Goal: Complete application form

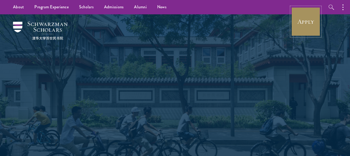
click at [315, 21] on link "Apply" at bounding box center [305, 21] width 29 height 29
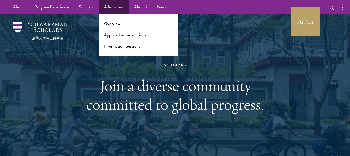
click at [112, 20] on ul "Overview Application Instructions Information Sessions" at bounding box center [138, 34] width 79 height 41
click at [113, 23] on link "Overview" at bounding box center [112, 24] width 16 height 6
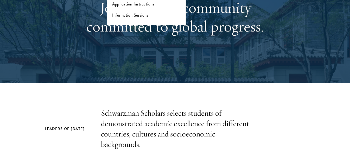
scroll to position [117, 0]
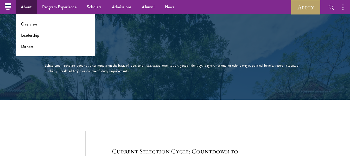
scroll to position [937, 0]
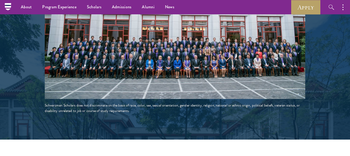
click at [15, 7] on nav "About Overview Leadership Donors Program Experience Overview Curriculum Student…" at bounding box center [125, 7] width 235 height 14
click at [10, 7] on nav "About Overview Leadership Donors Program Experience Overview Curriculum Student…" at bounding box center [125, 7] width 235 height 14
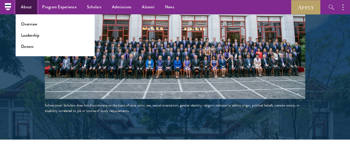
click at [18, 7] on link "About" at bounding box center [26, 7] width 21 height 14
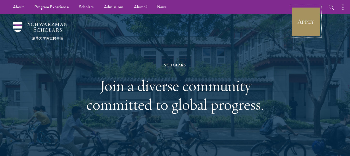
click at [306, 15] on link "Apply" at bounding box center [305, 21] width 29 height 29
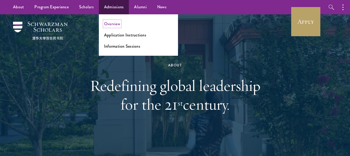
click at [113, 21] on link "Overview" at bounding box center [112, 24] width 16 height 6
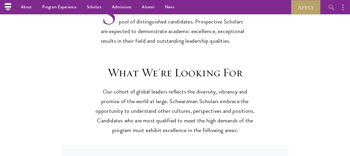
scroll to position [416, 0]
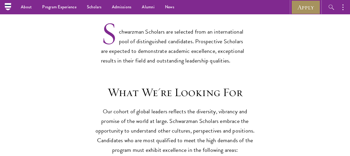
click at [302, 5] on link "Apply" at bounding box center [305, 7] width 29 height 14
